Goal: Find specific page/section: Find specific page/section

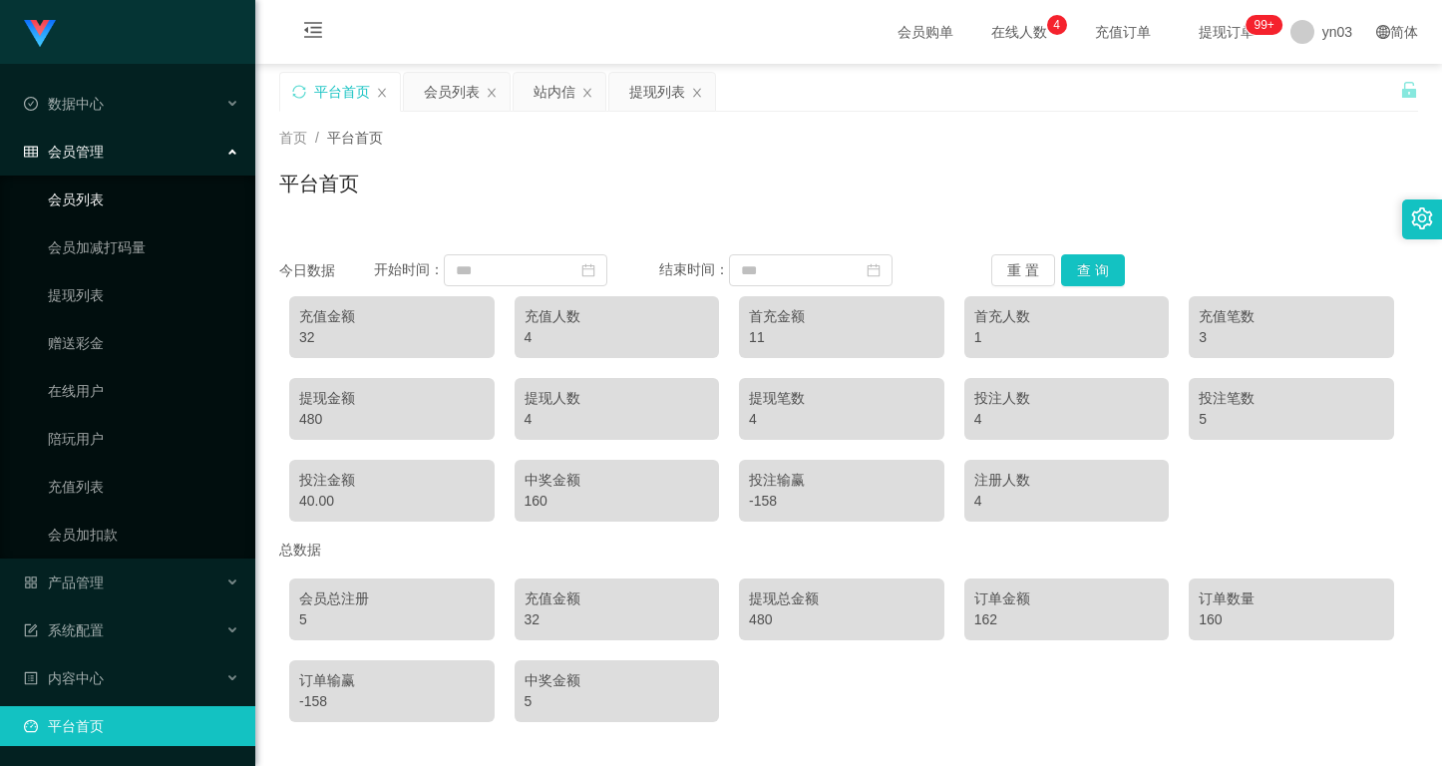
click at [90, 190] on link "会员列表" at bounding box center [143, 199] width 191 height 40
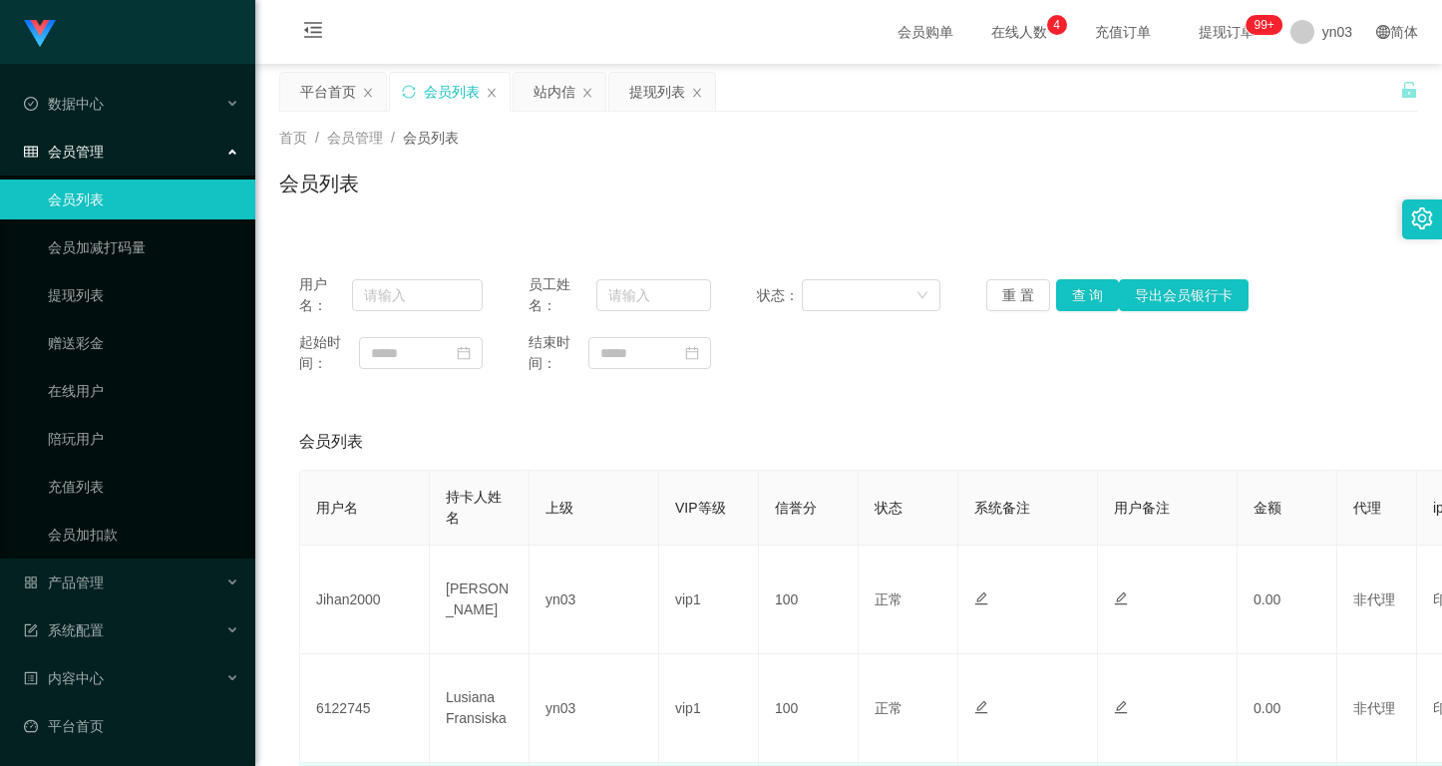
scroll to position [299, 0]
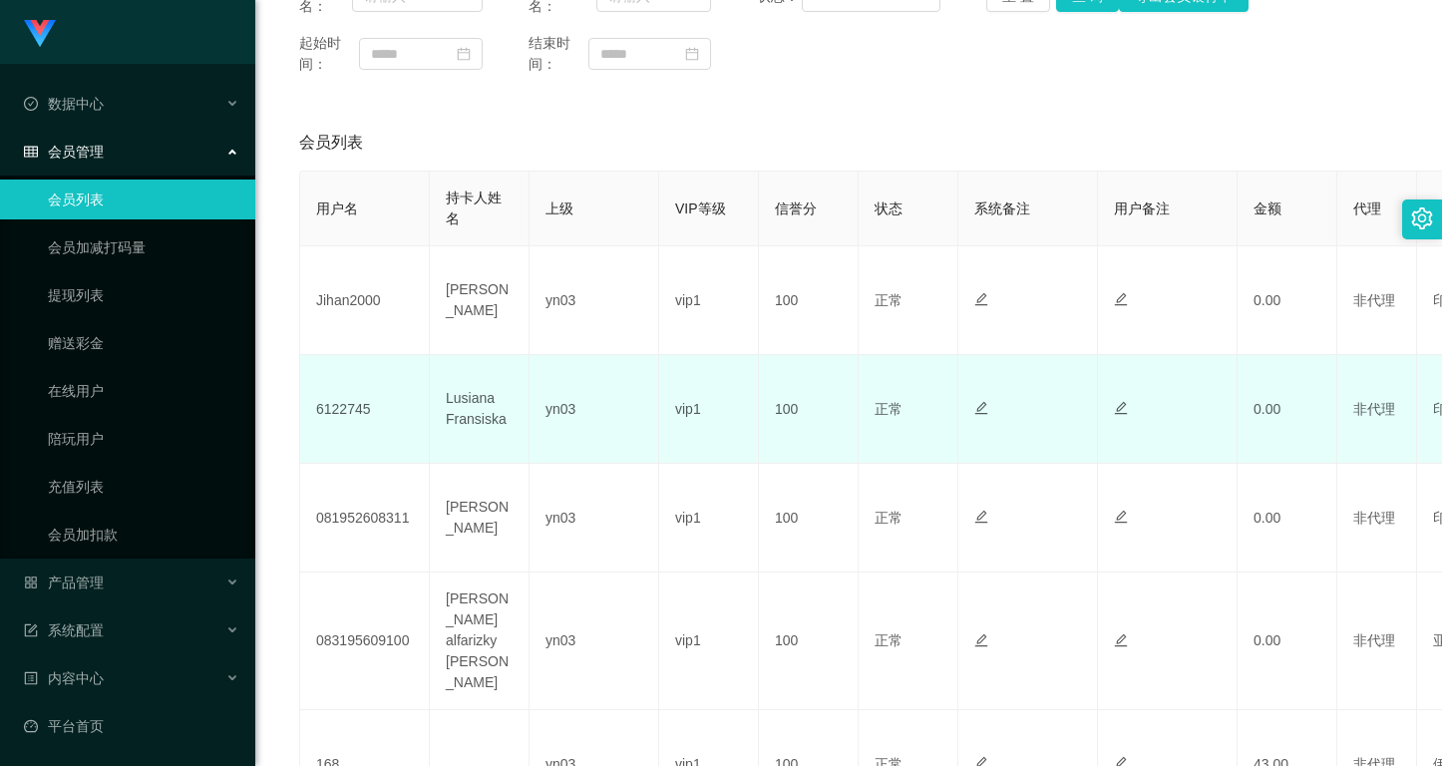
click at [331, 397] on td "6122745" at bounding box center [365, 409] width 130 height 109
click at [339, 418] on td "6122745" at bounding box center [365, 409] width 130 height 109
click at [339, 417] on td "6122745" at bounding box center [365, 409] width 130 height 109
click at [343, 411] on td "6122745" at bounding box center [365, 409] width 130 height 109
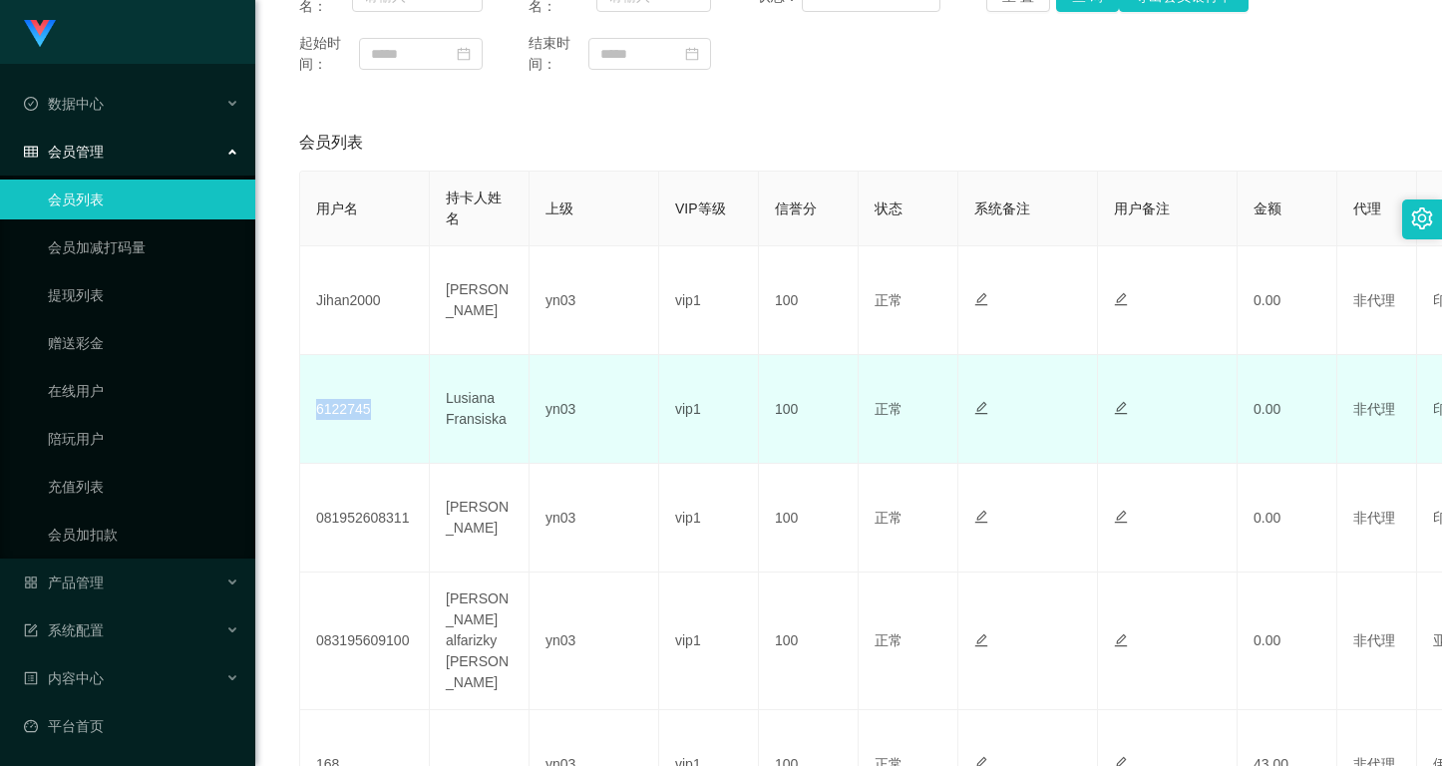
copy td "6122745"
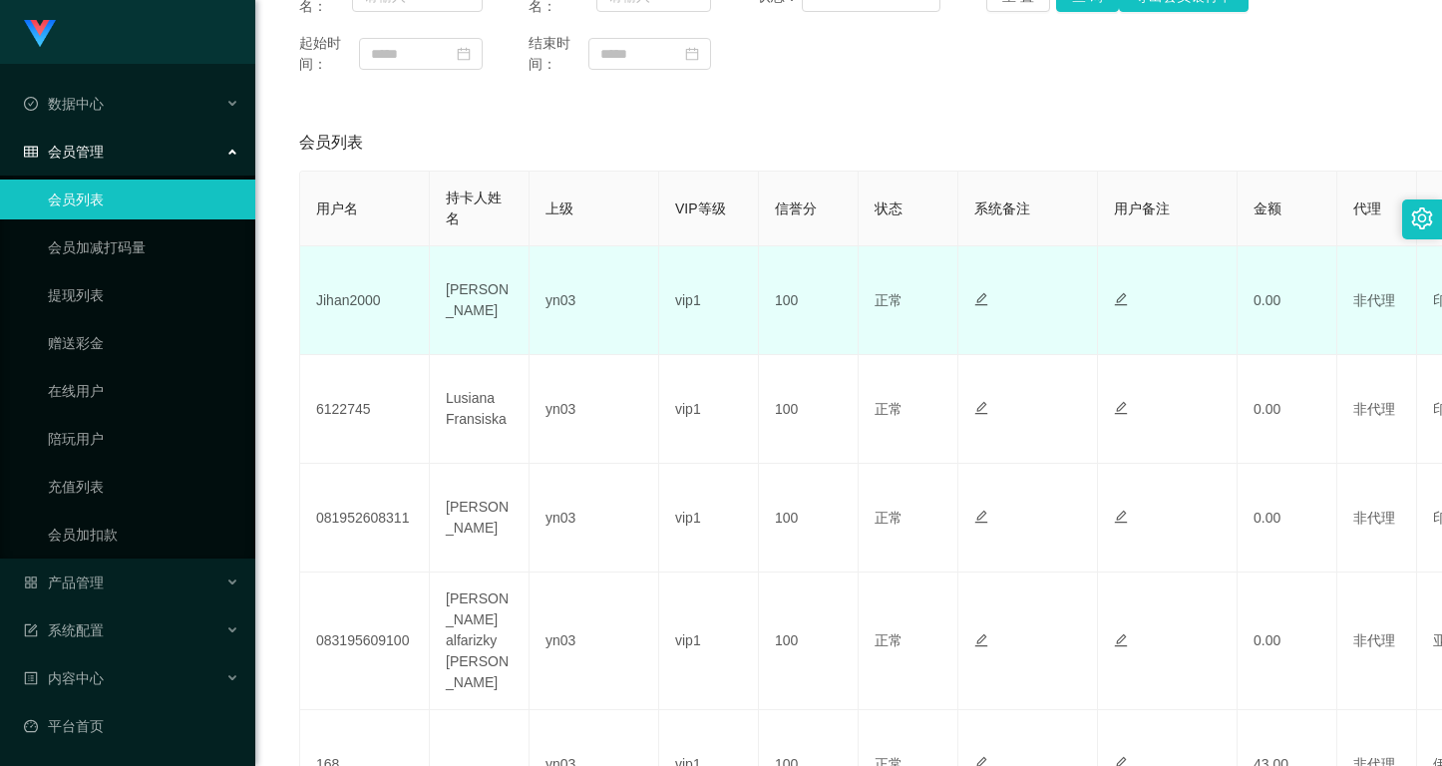
click at [347, 295] on td "Jihan2000" at bounding box center [365, 300] width 130 height 109
click at [346, 295] on td "Jihan2000" at bounding box center [365, 300] width 130 height 109
copy td "Jihan2000"
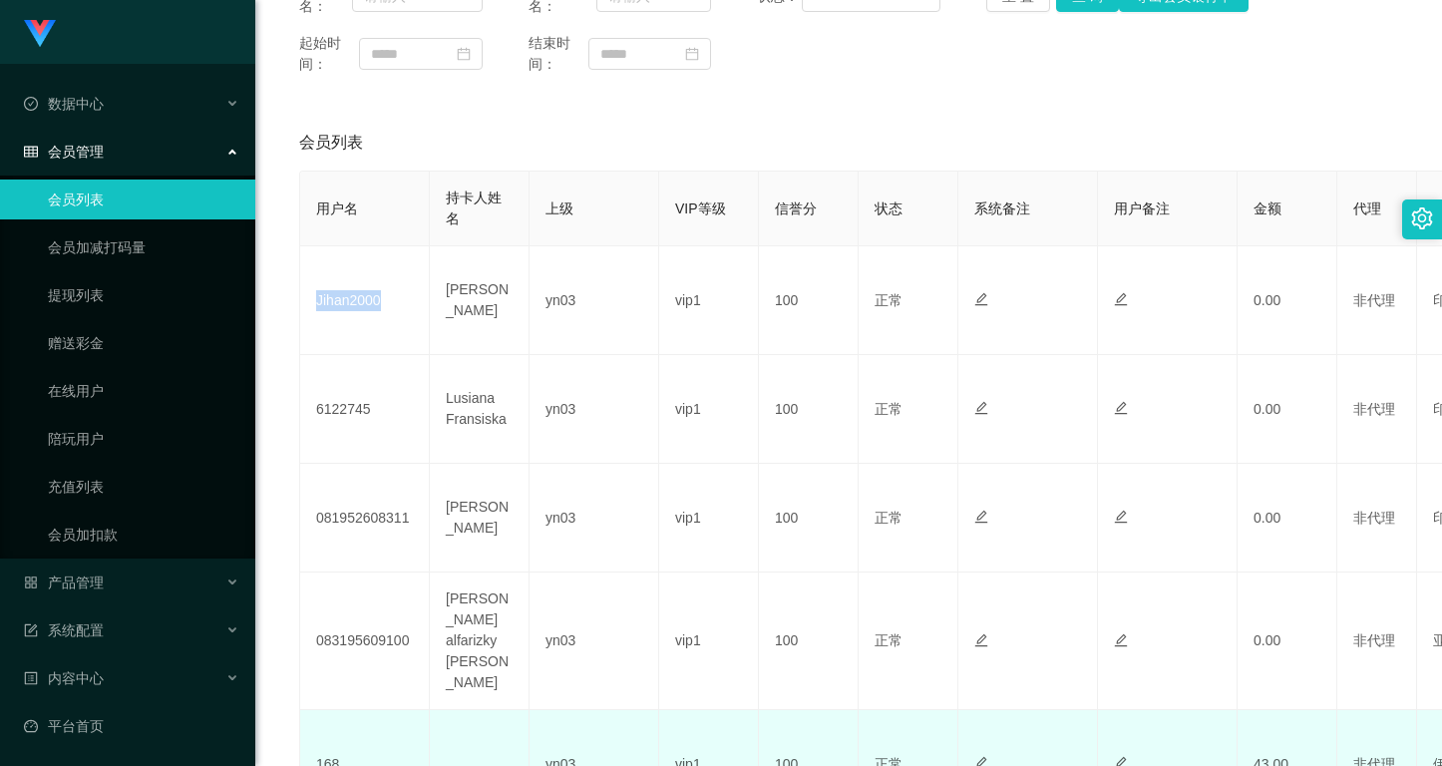
scroll to position [488, 0]
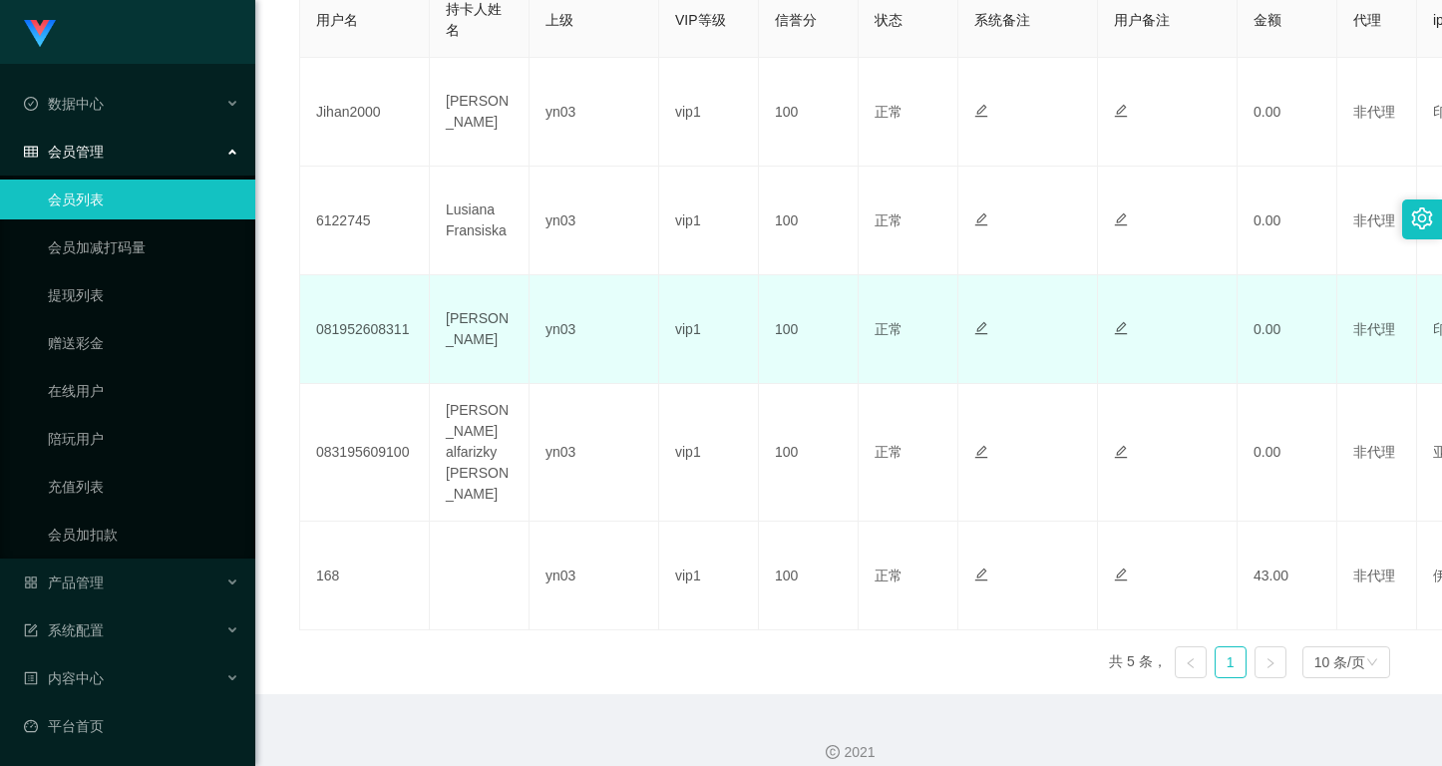
click at [370, 336] on td "081952608311" at bounding box center [365, 329] width 130 height 109
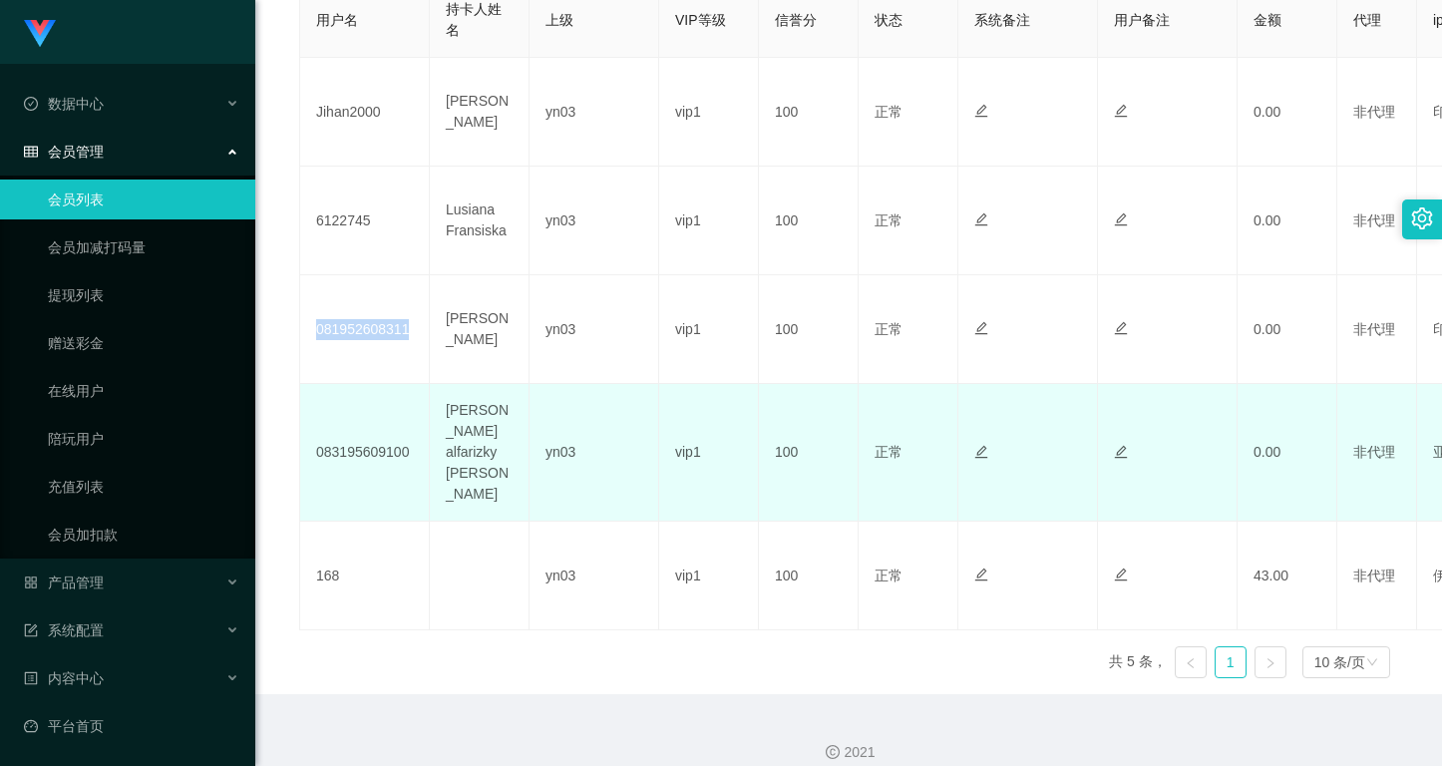
copy td "081952608311"
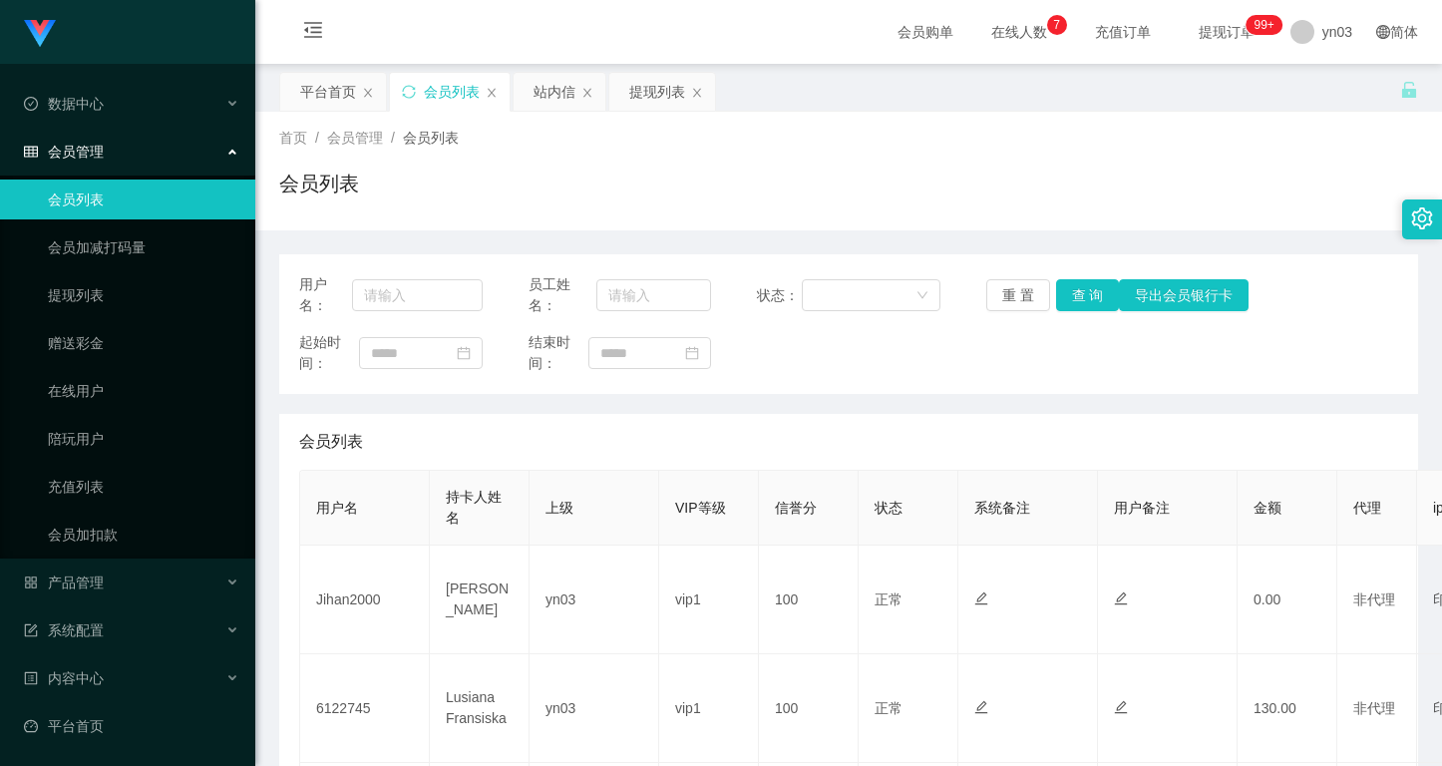
scroll to position [299, 0]
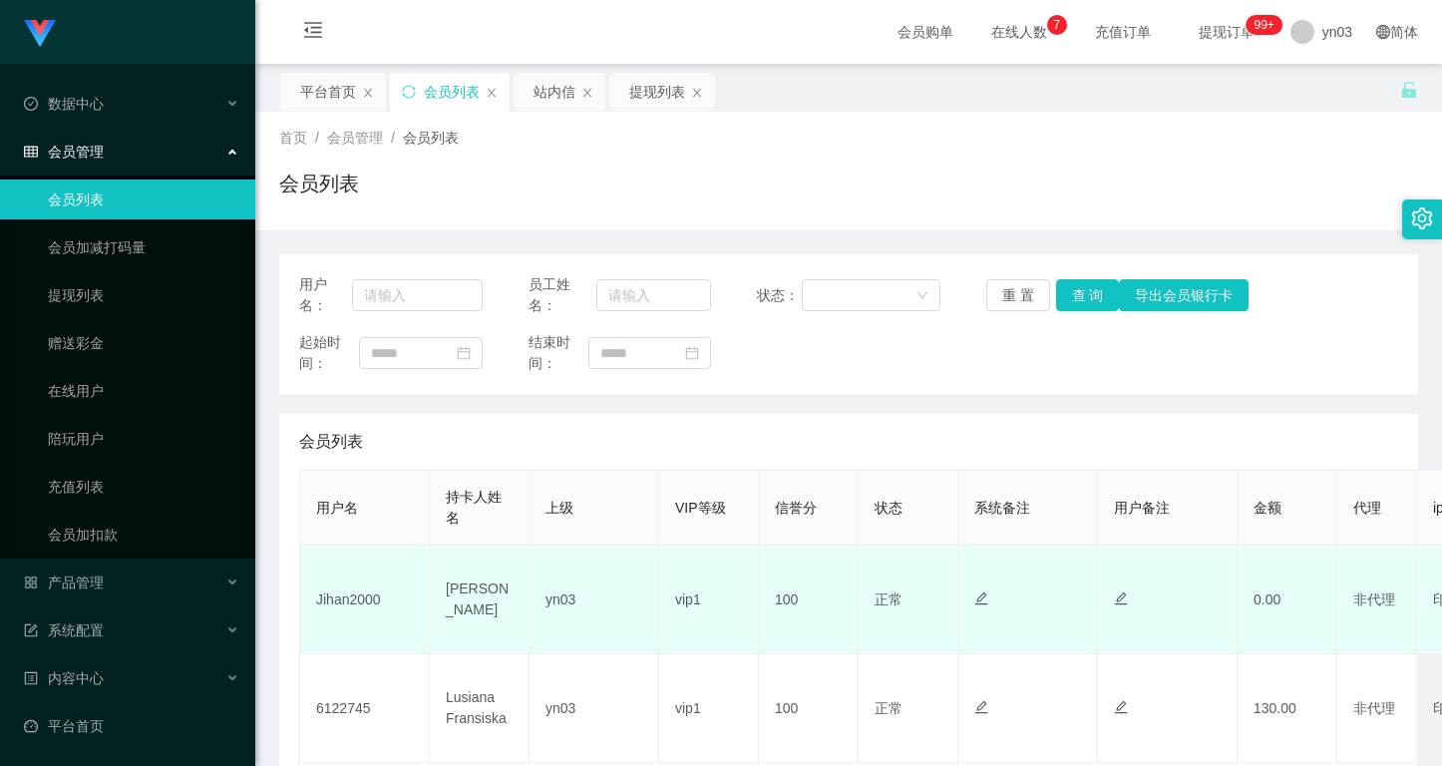
scroll to position [199, 0]
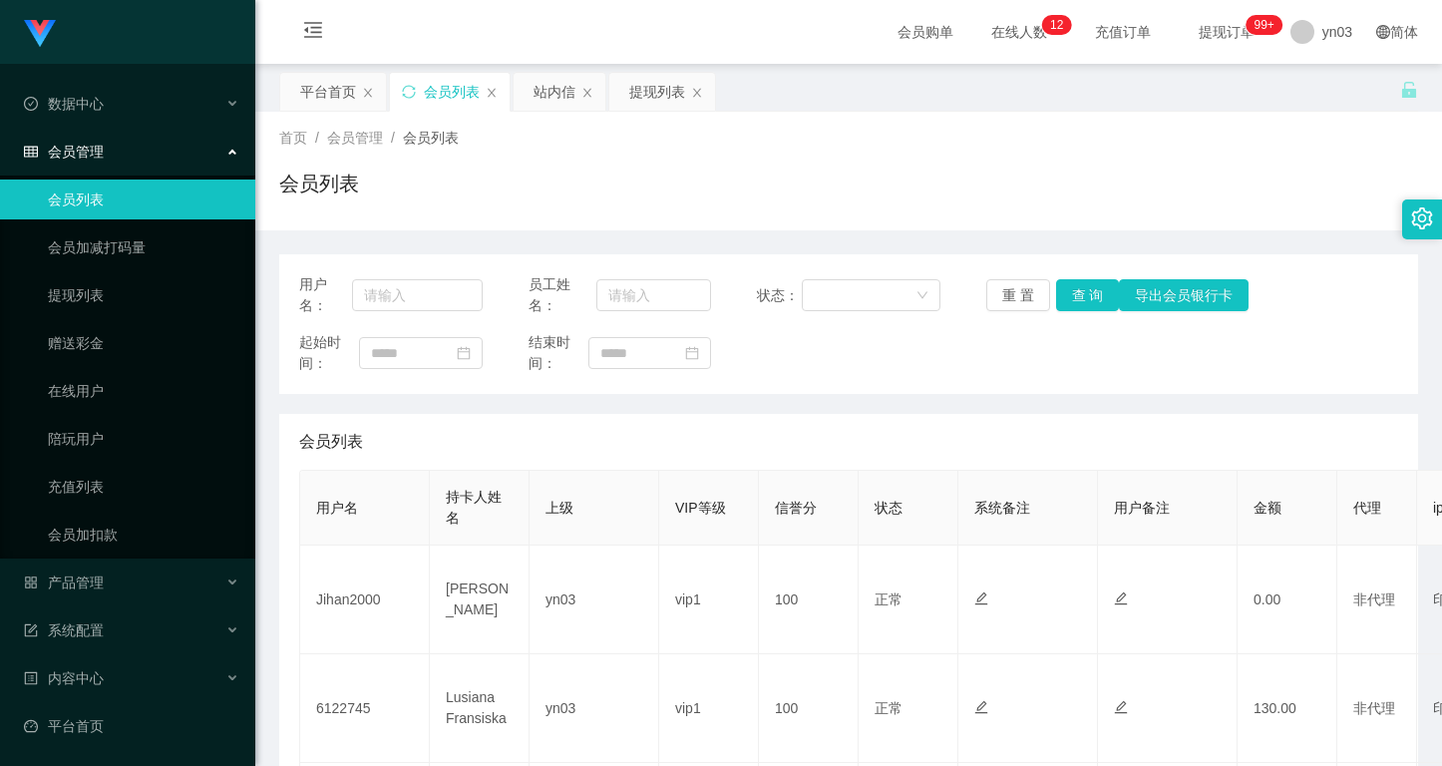
scroll to position [199, 0]
